Goal: Task Accomplishment & Management: Complete application form

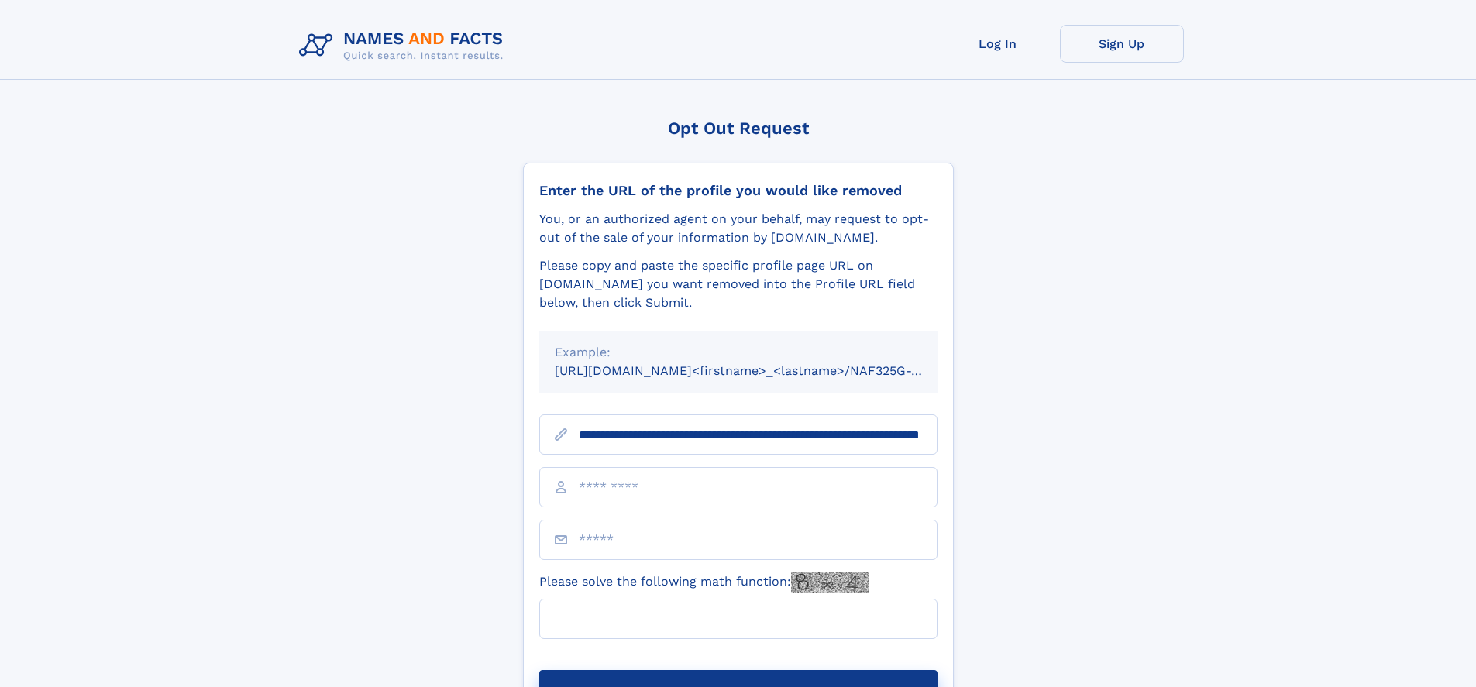
scroll to position [0, 166]
type input "**********"
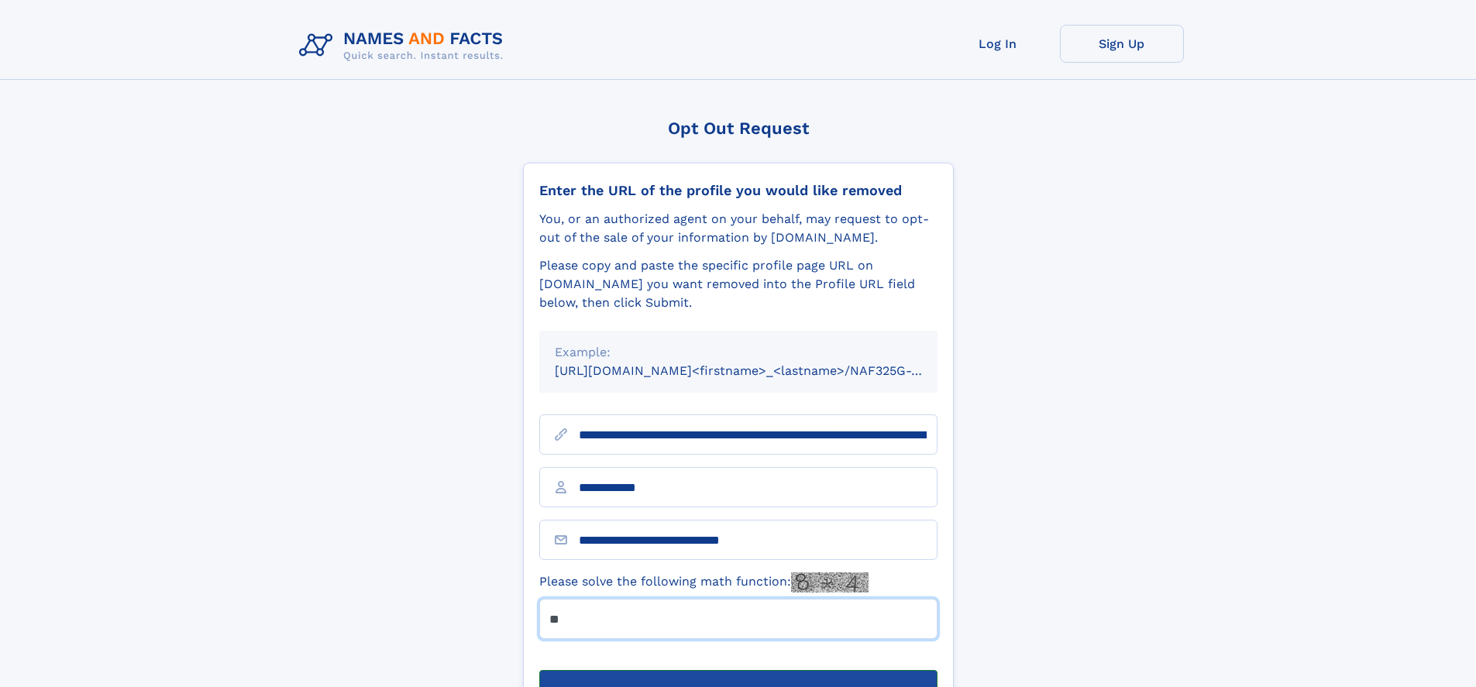
type input "**"
click at [737, 670] on button "Submit Opt Out Request" at bounding box center [738, 695] width 398 height 50
